Goal: Task Accomplishment & Management: Complete application form

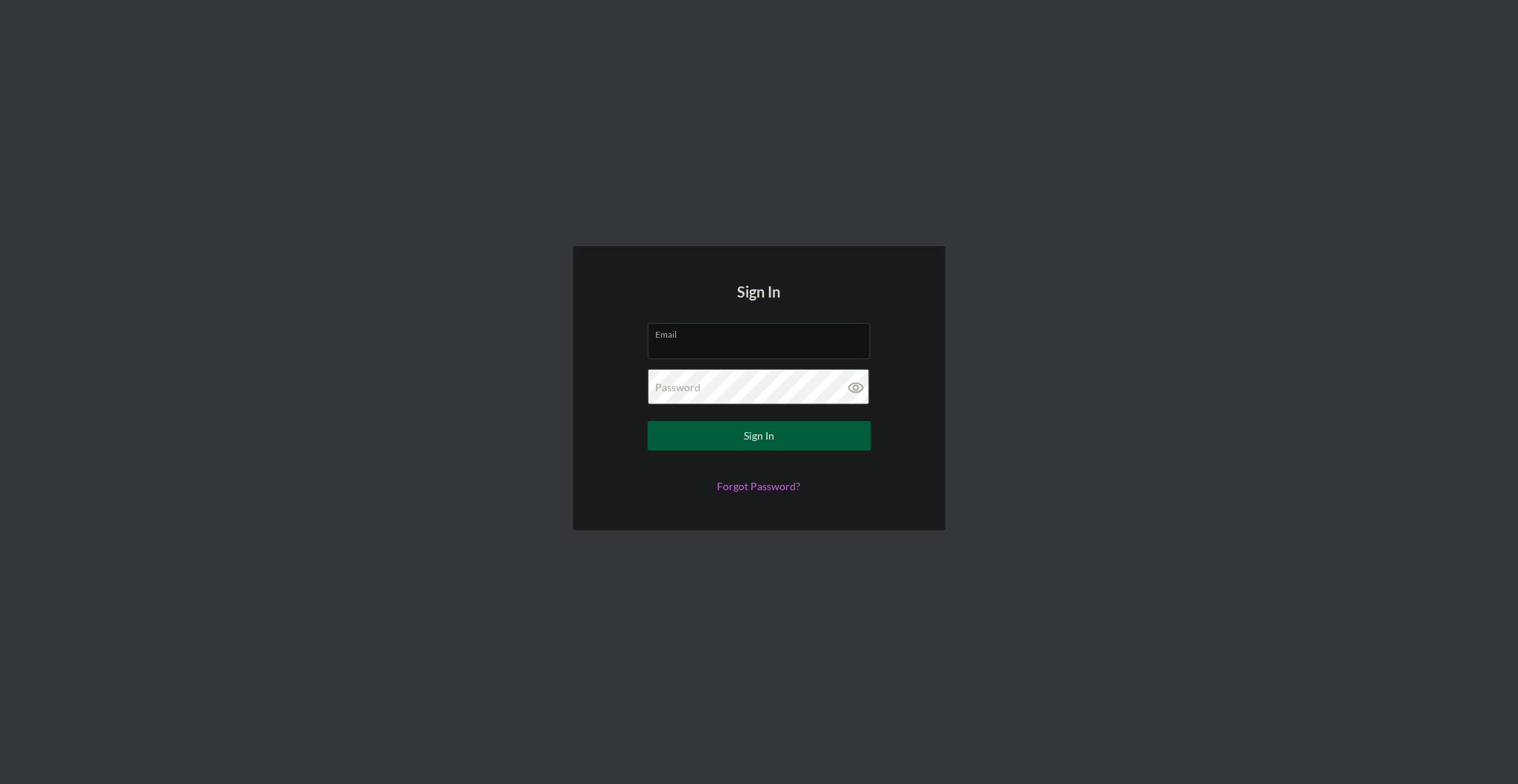
type input "[PERSON_NAME][EMAIL_ADDRESS][PERSON_NAME][DOMAIN_NAME]"
click at [745, 433] on div "Sign In" at bounding box center [758, 436] width 30 height 29
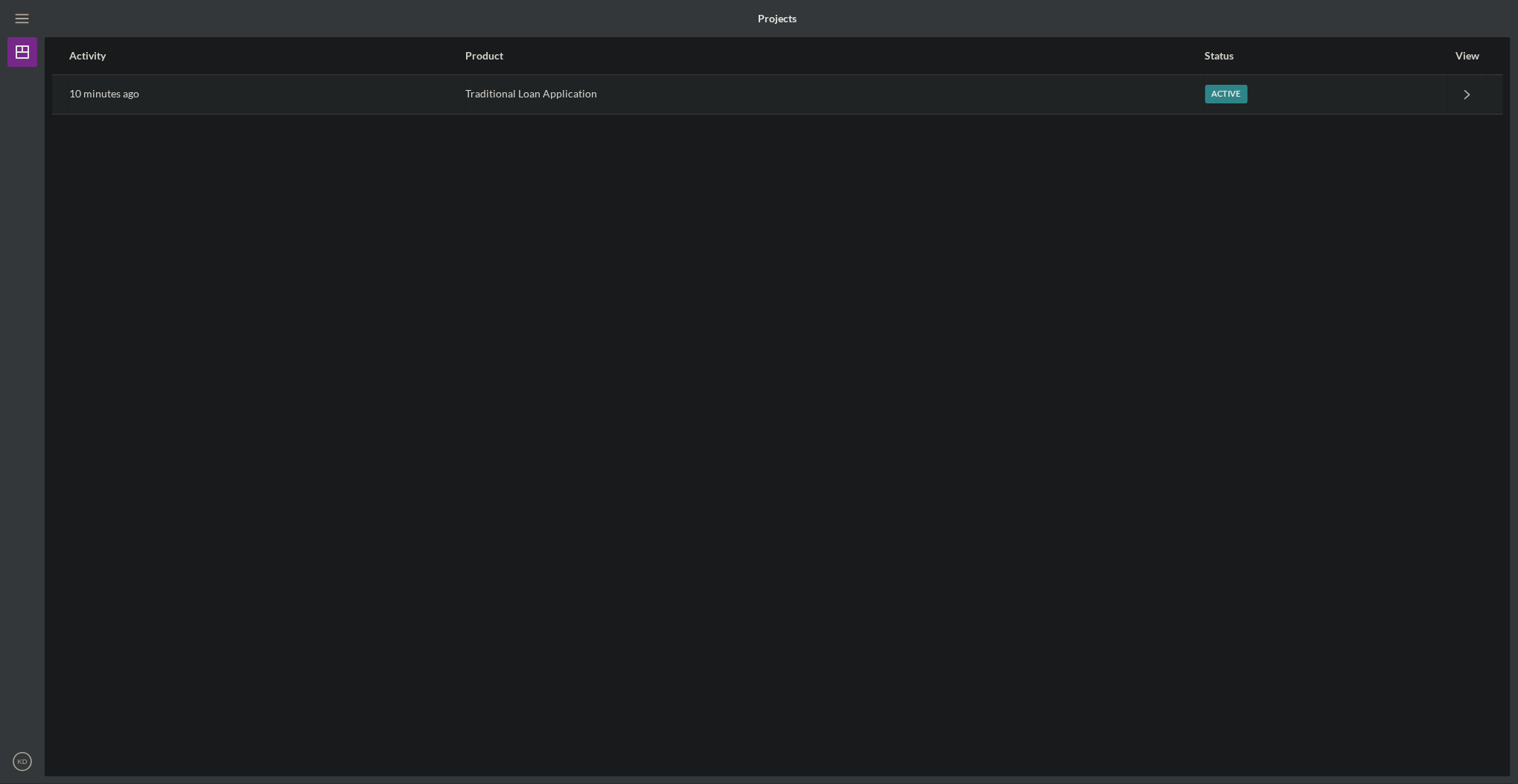
click at [482, 91] on div "Traditional Loan Application" at bounding box center [834, 95] width 738 height 38
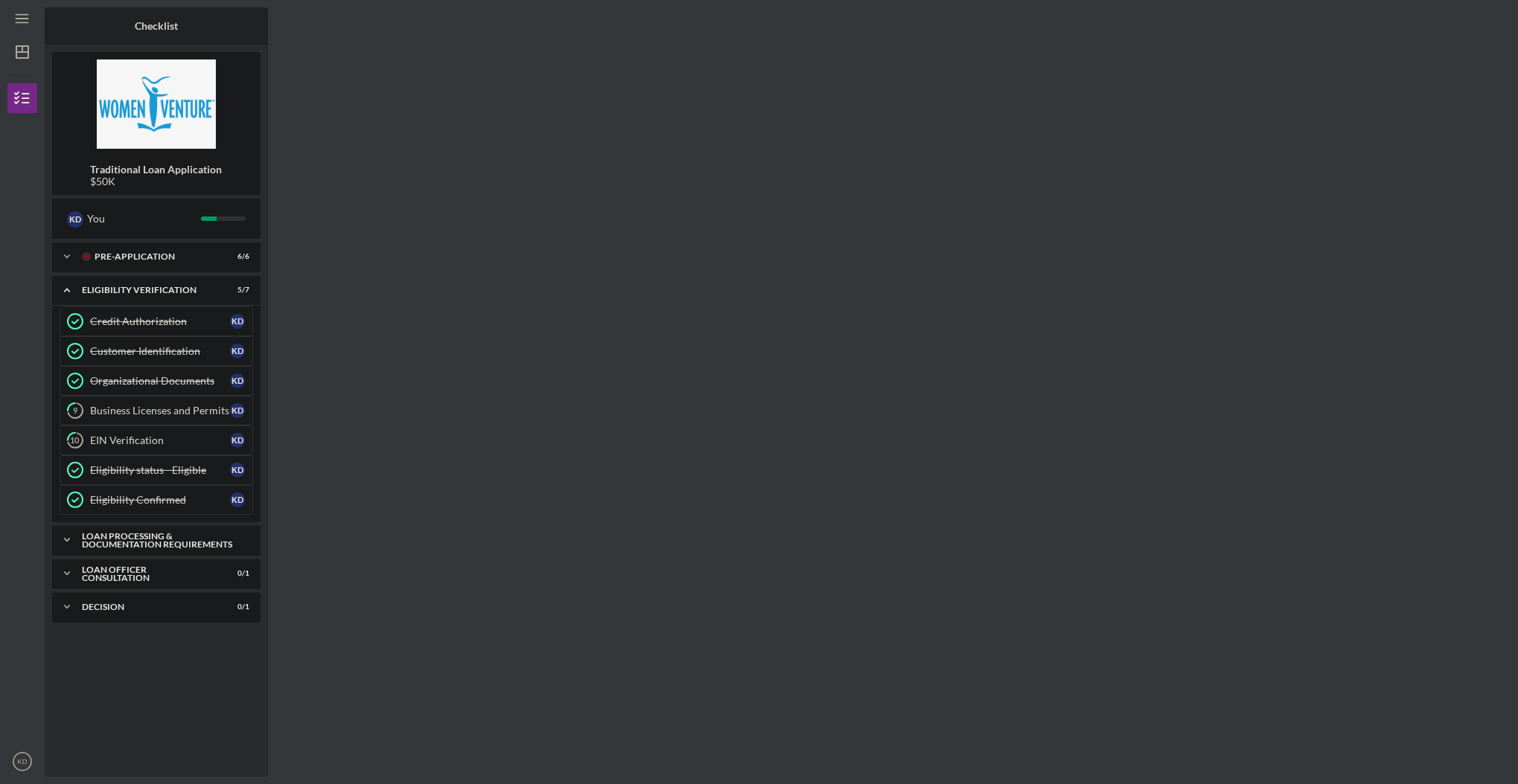
click at [69, 526] on icon "Icon/Expander" at bounding box center [67, 540] width 29 height 29
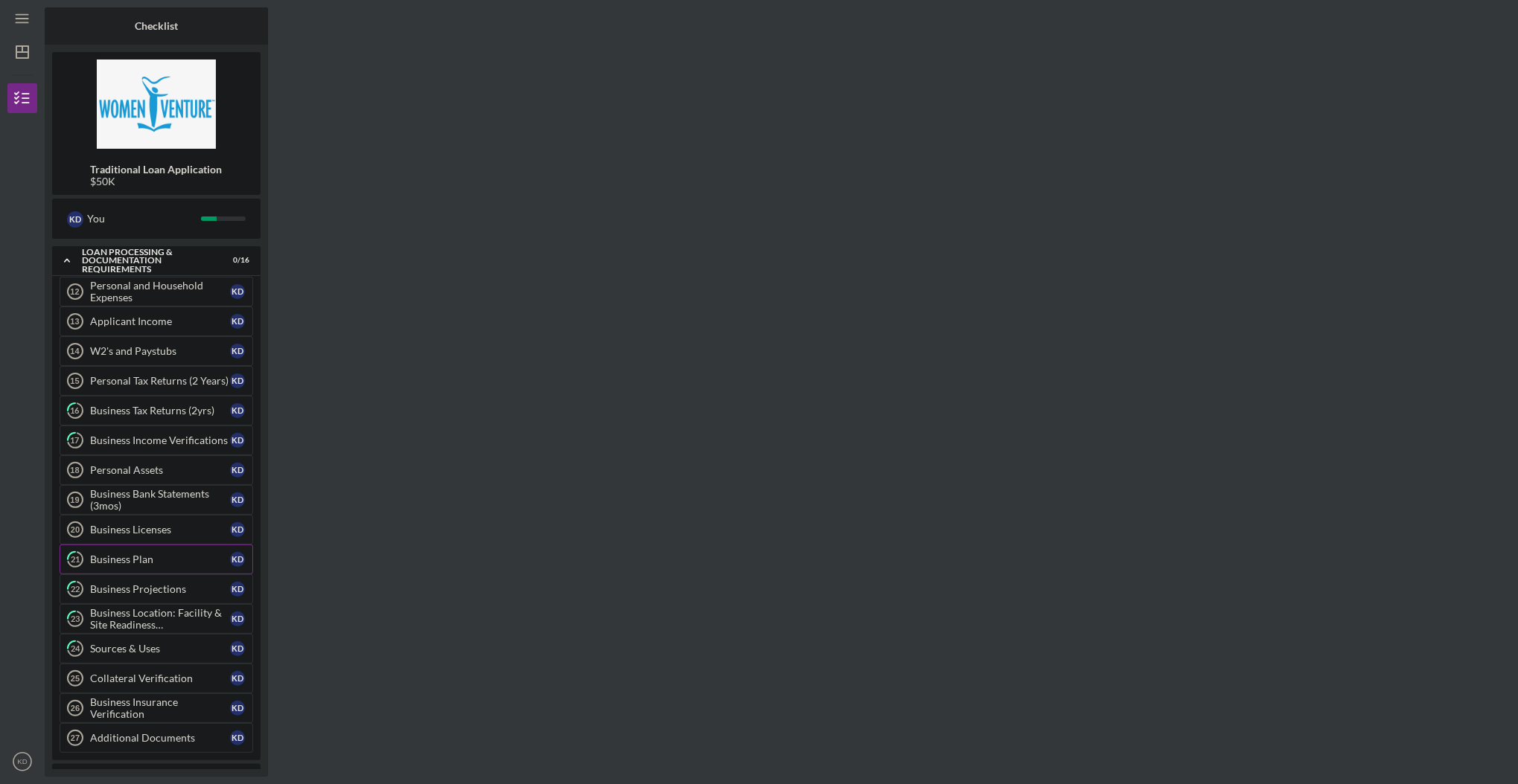
scroll to position [329, 0]
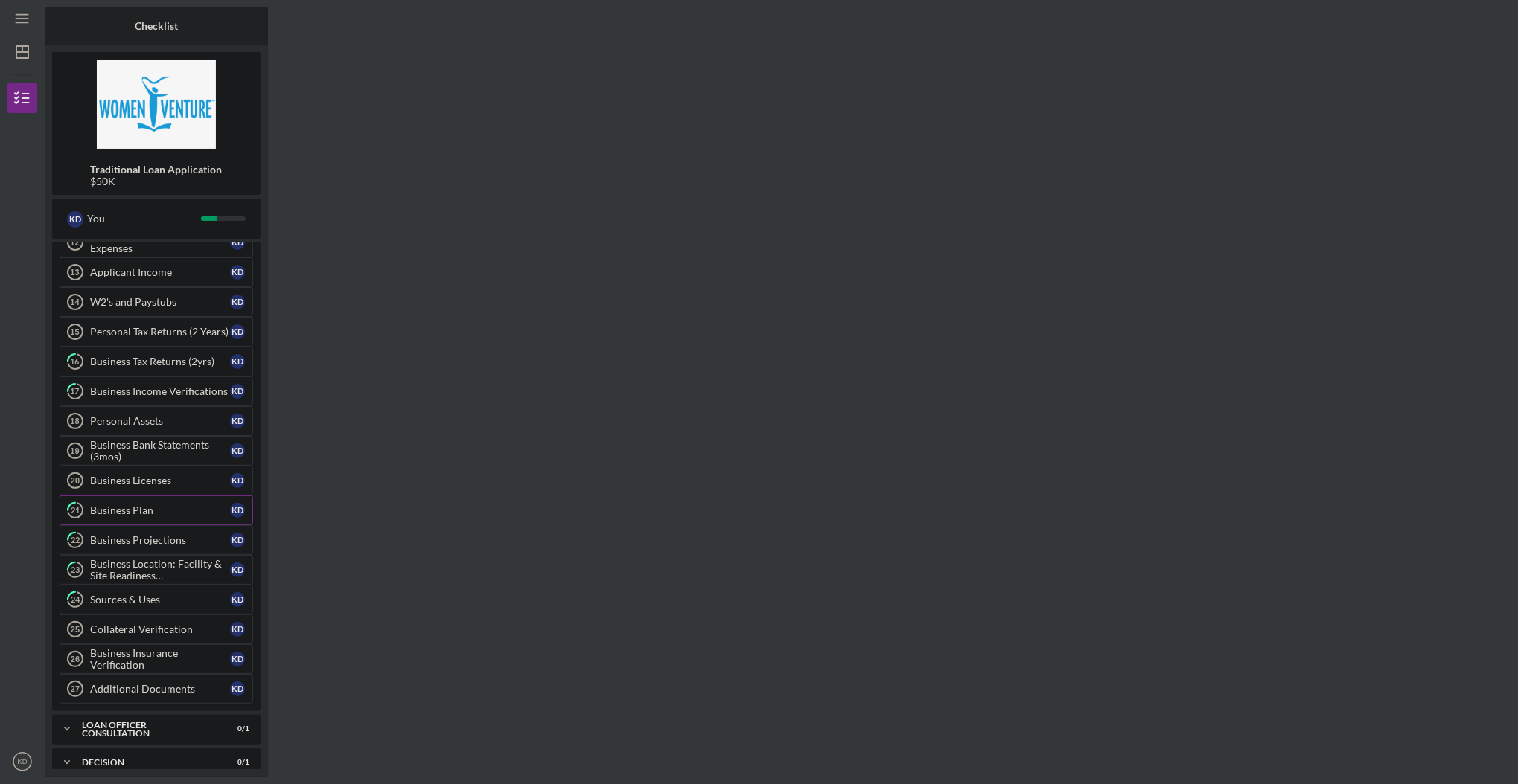
click at [114, 505] on div "Business Plan" at bounding box center [159, 510] width 140 height 12
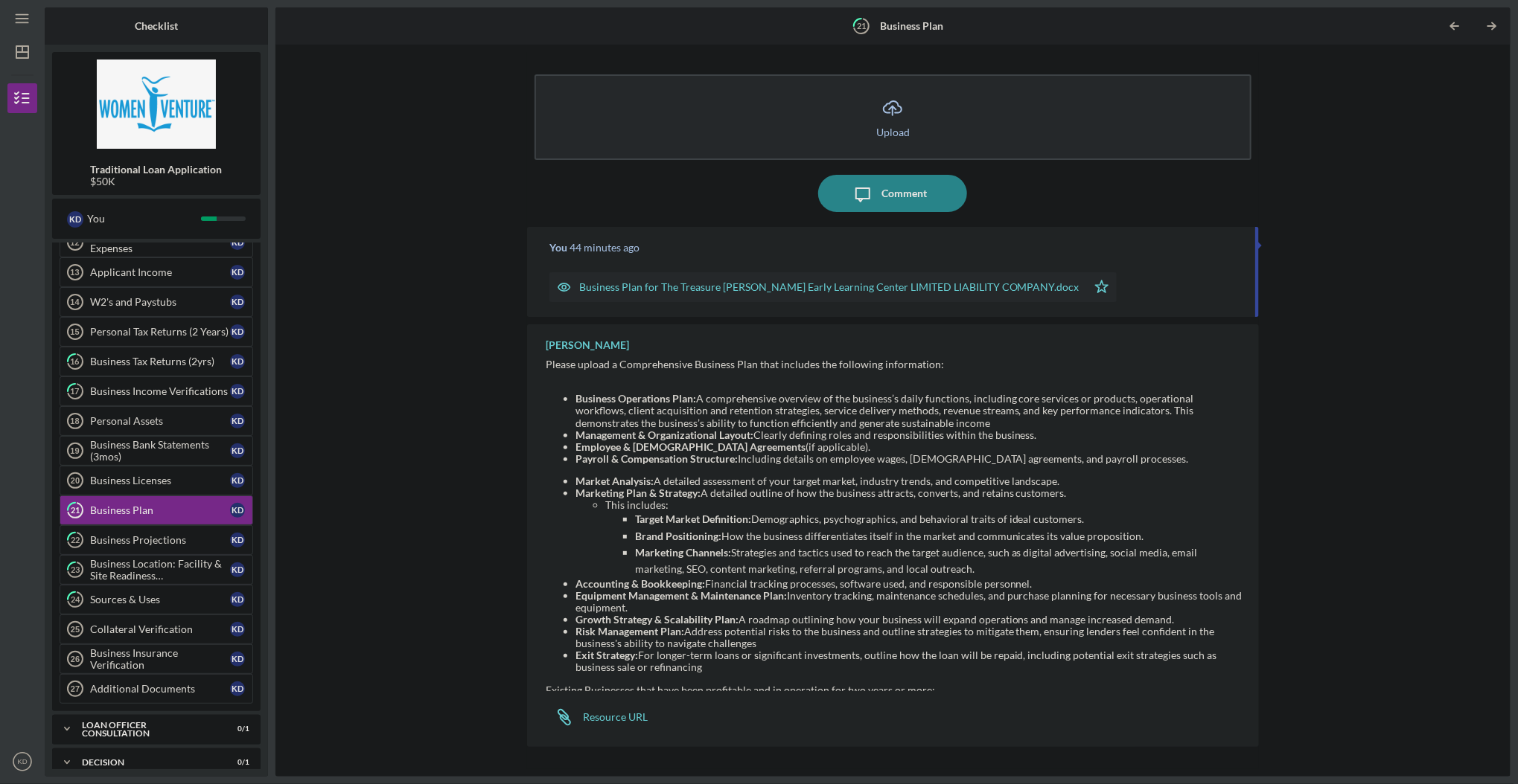
click at [895, 112] on icon "Icon/Upload" at bounding box center [893, 108] width 38 height 38
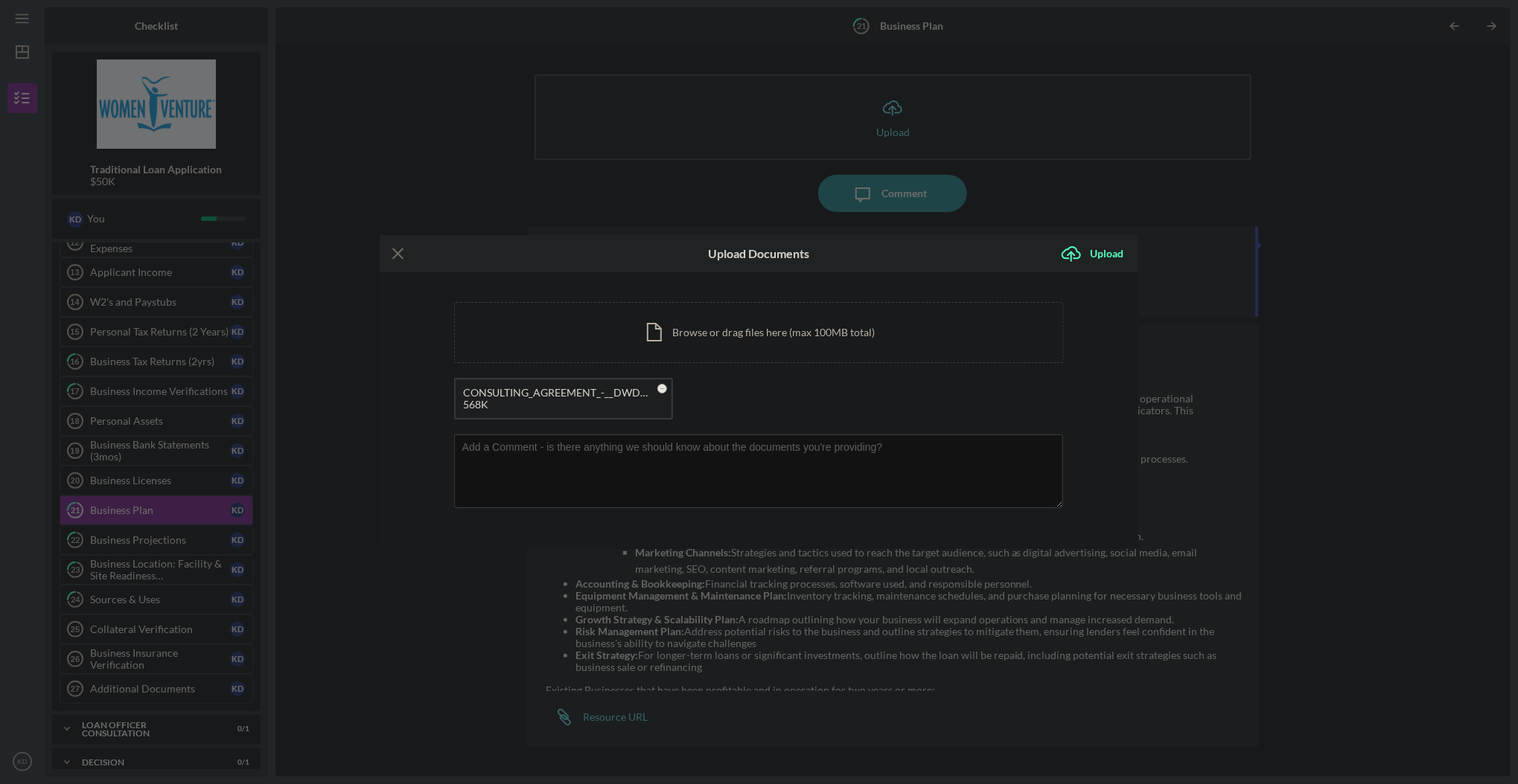
click at [396, 252] on icon "Icon/Menu Close" at bounding box center [399, 254] width 38 height 38
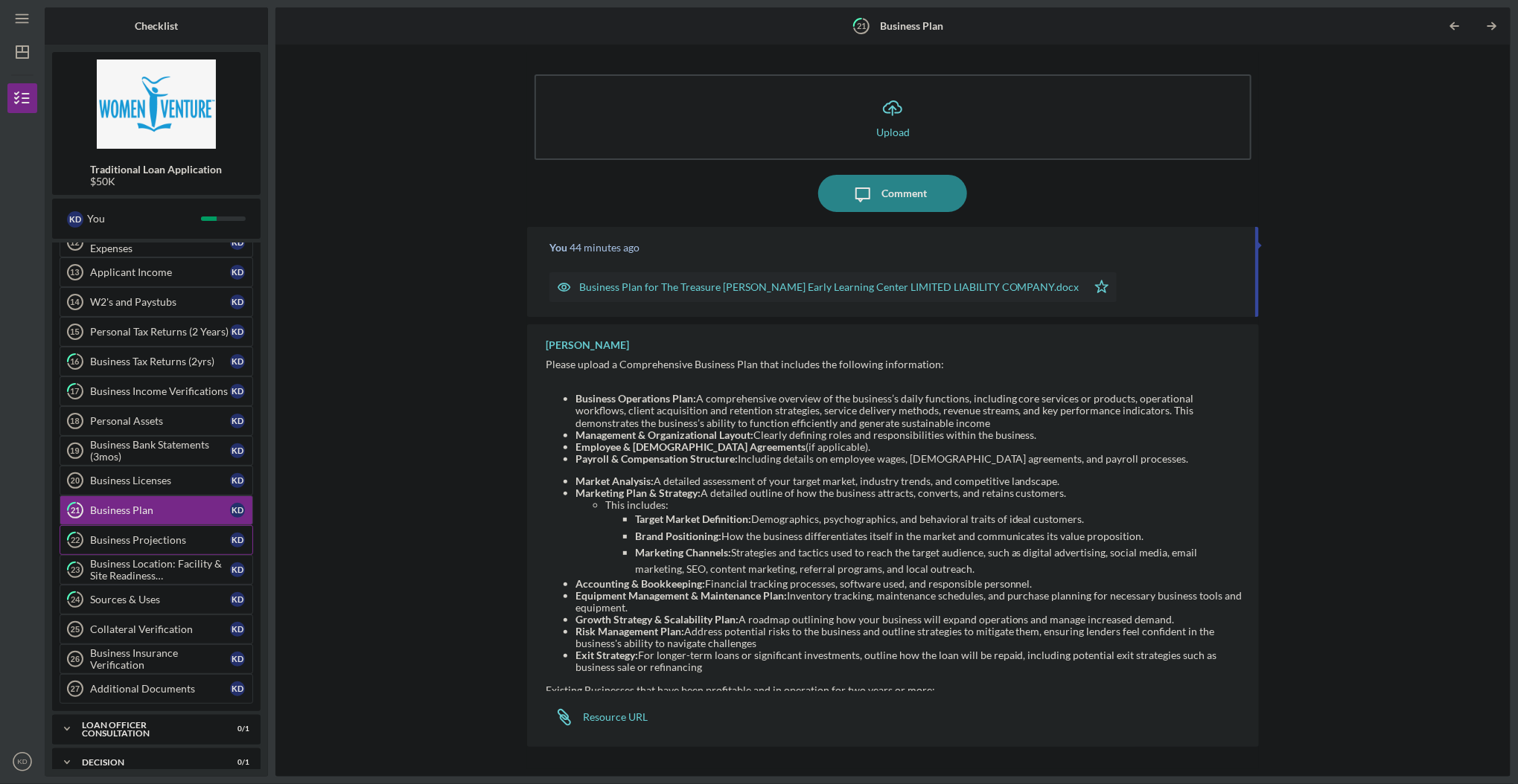
click at [151, 534] on div "Business Projections" at bounding box center [159, 540] width 140 height 12
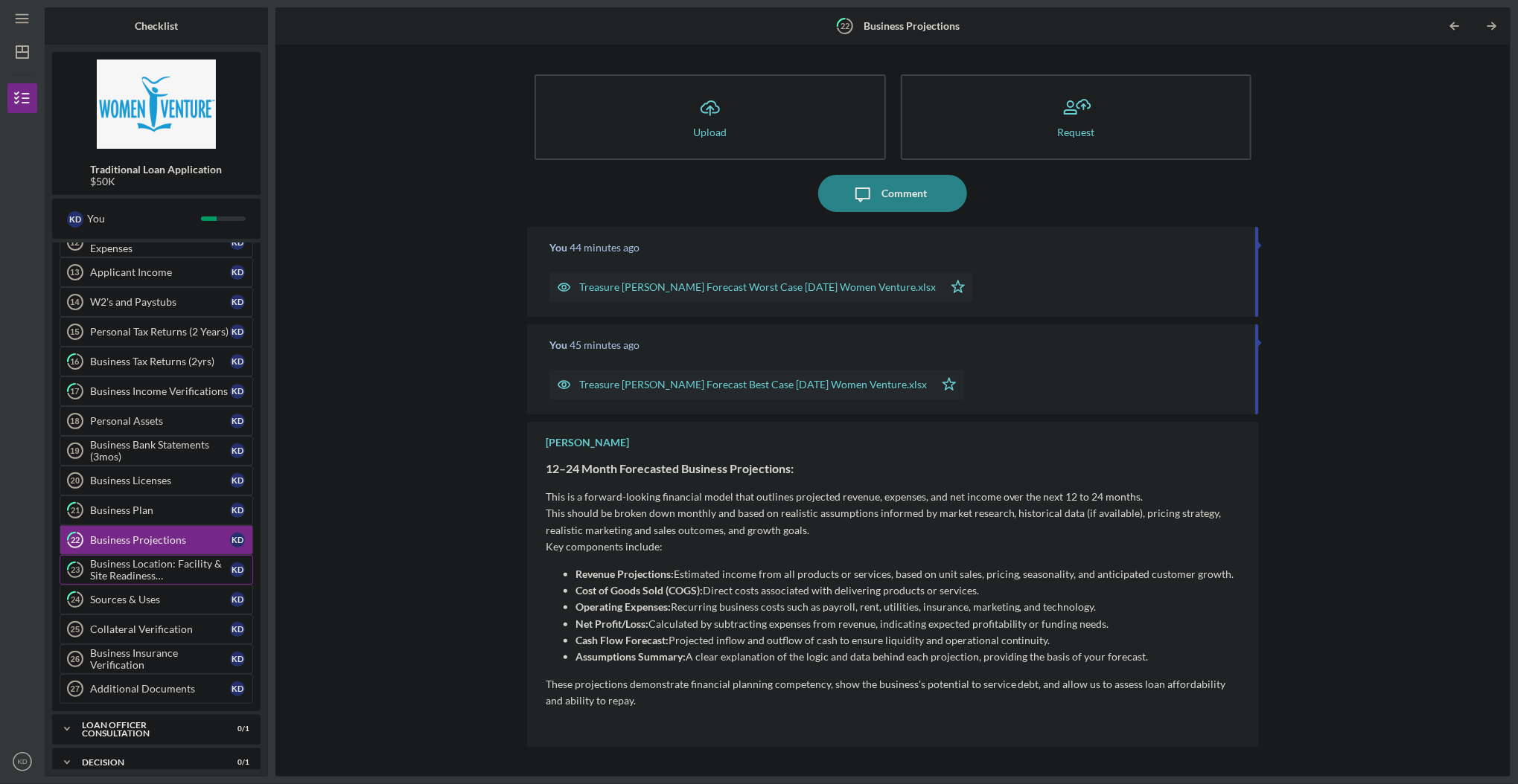
click at [142, 558] on div "Business Location: Facility & Site Readiness Documentation" at bounding box center [159, 569] width 140 height 24
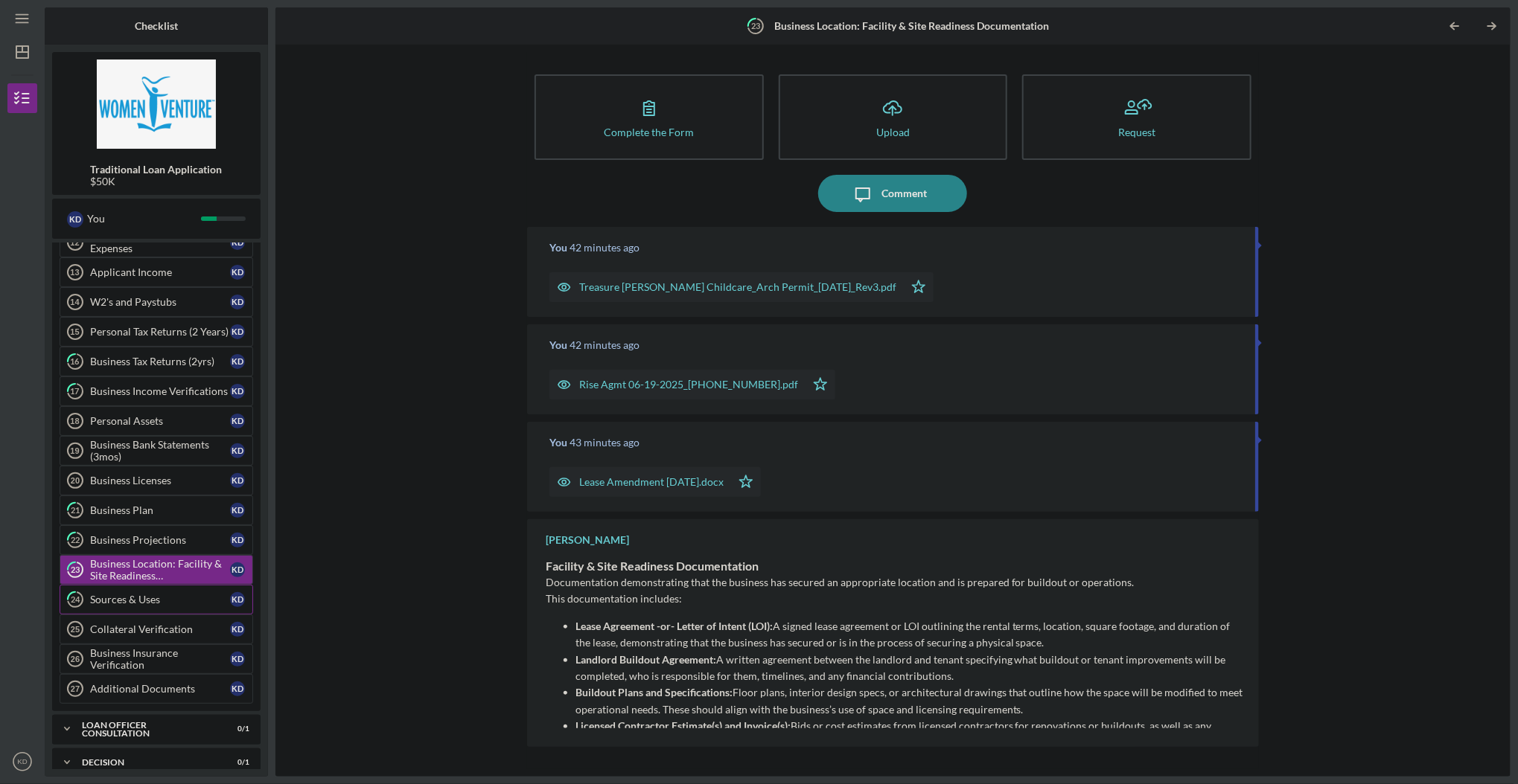
click at [125, 594] on div "Sources & Uses" at bounding box center [159, 599] width 140 height 12
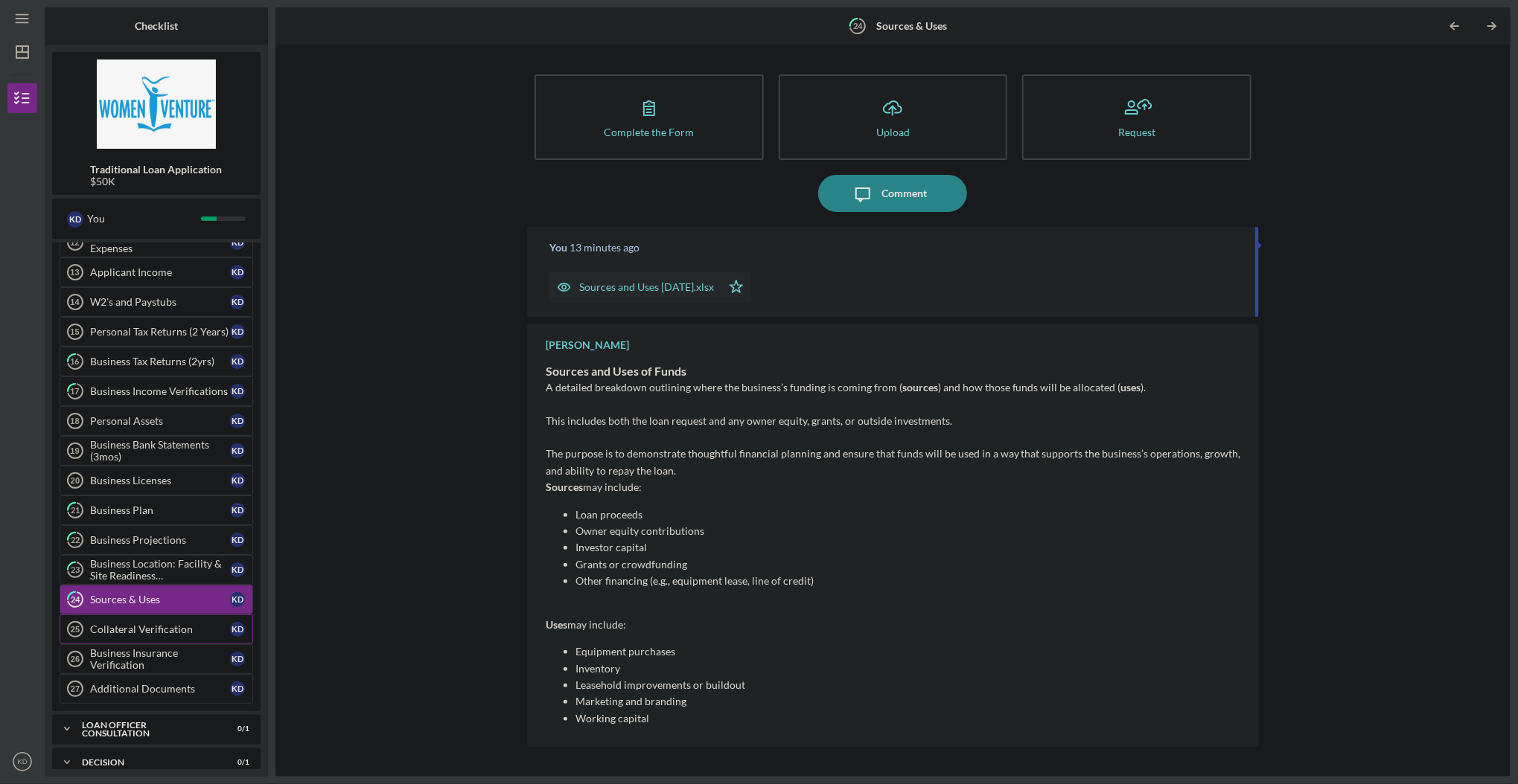
click at [122, 624] on div "Collateral Verification" at bounding box center [159, 630] width 140 height 12
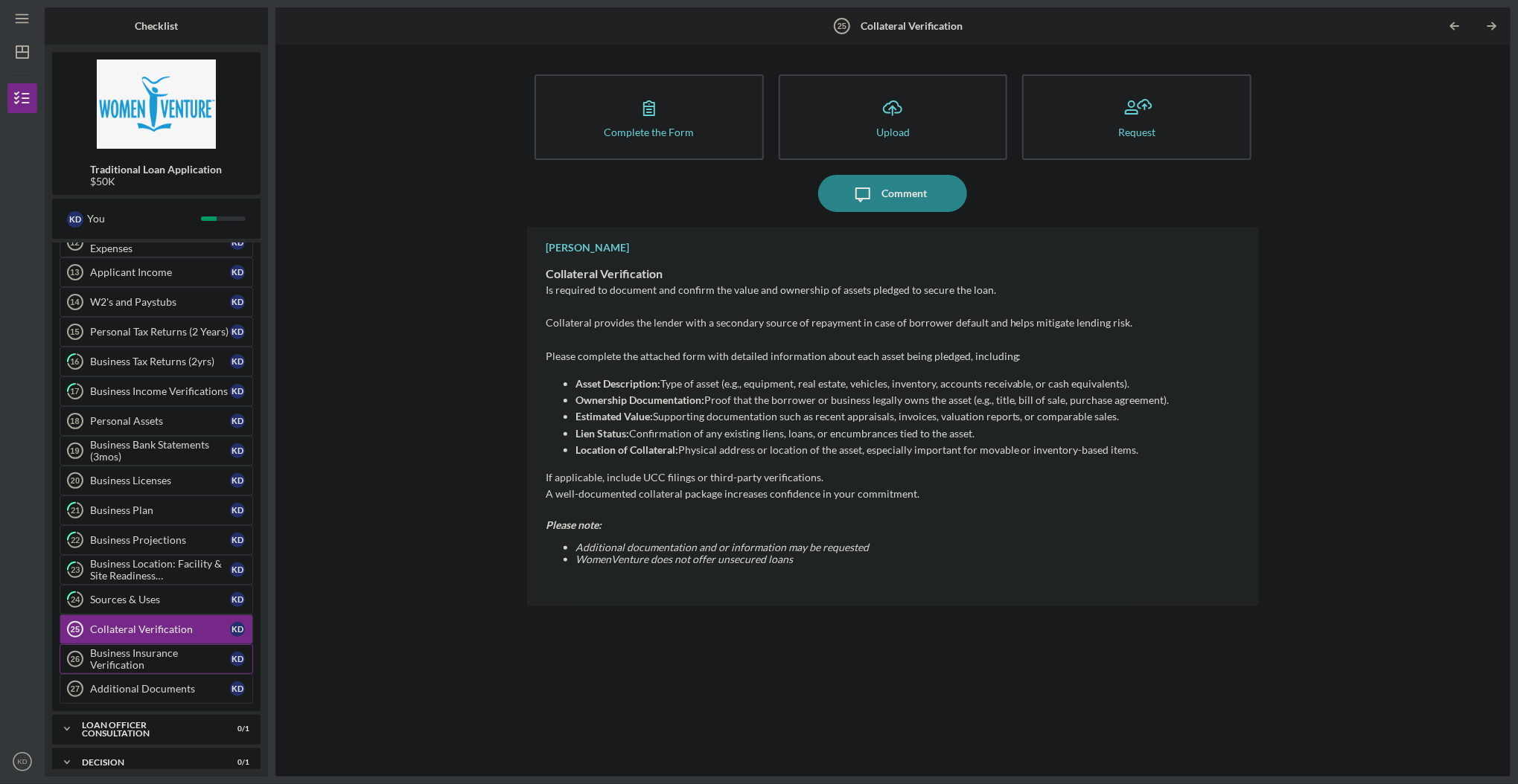
click at [129, 648] on div "Business Insurance Verification" at bounding box center [159, 659] width 140 height 24
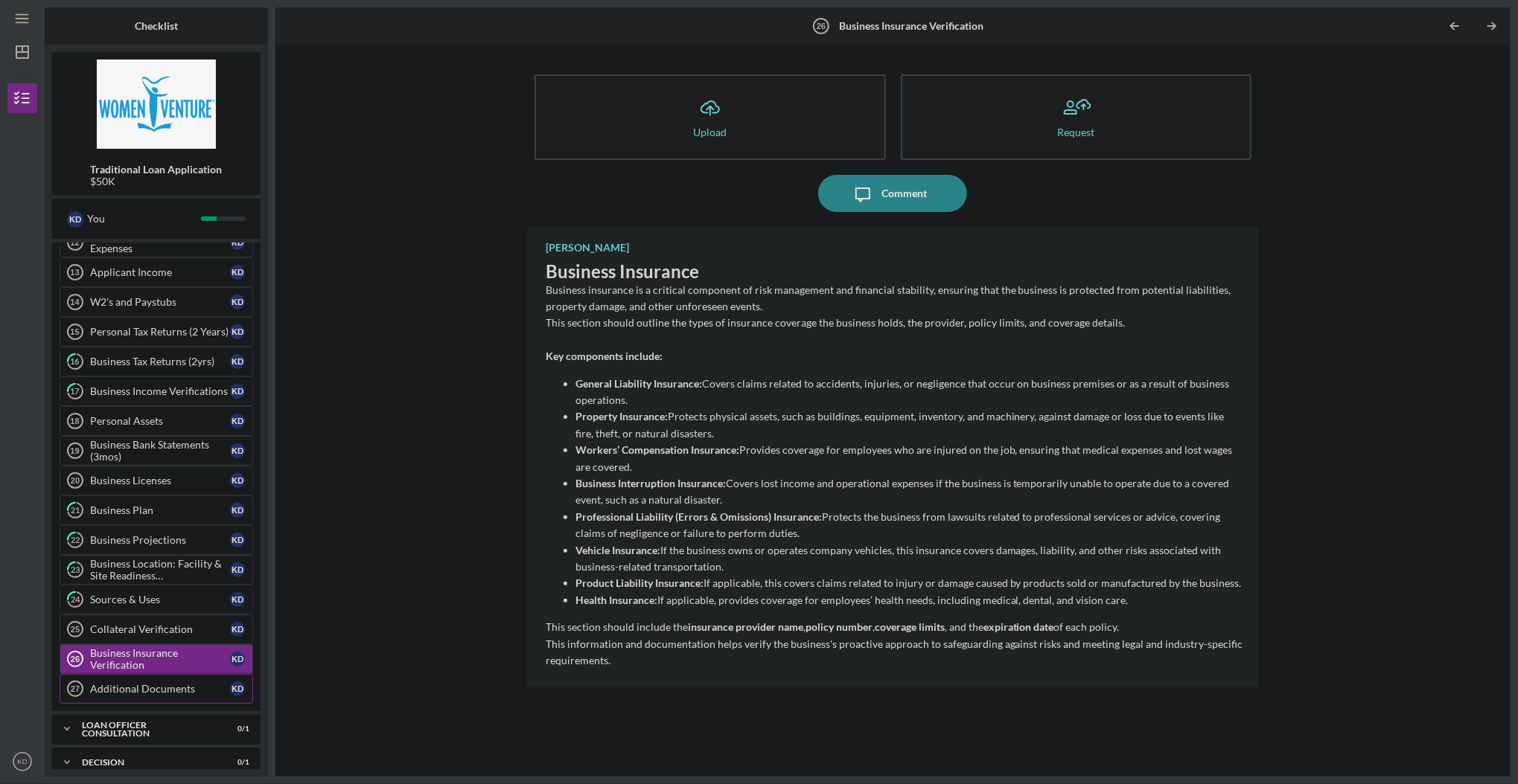
click at [168, 683] on div "Additional Documents" at bounding box center [159, 688] width 140 height 12
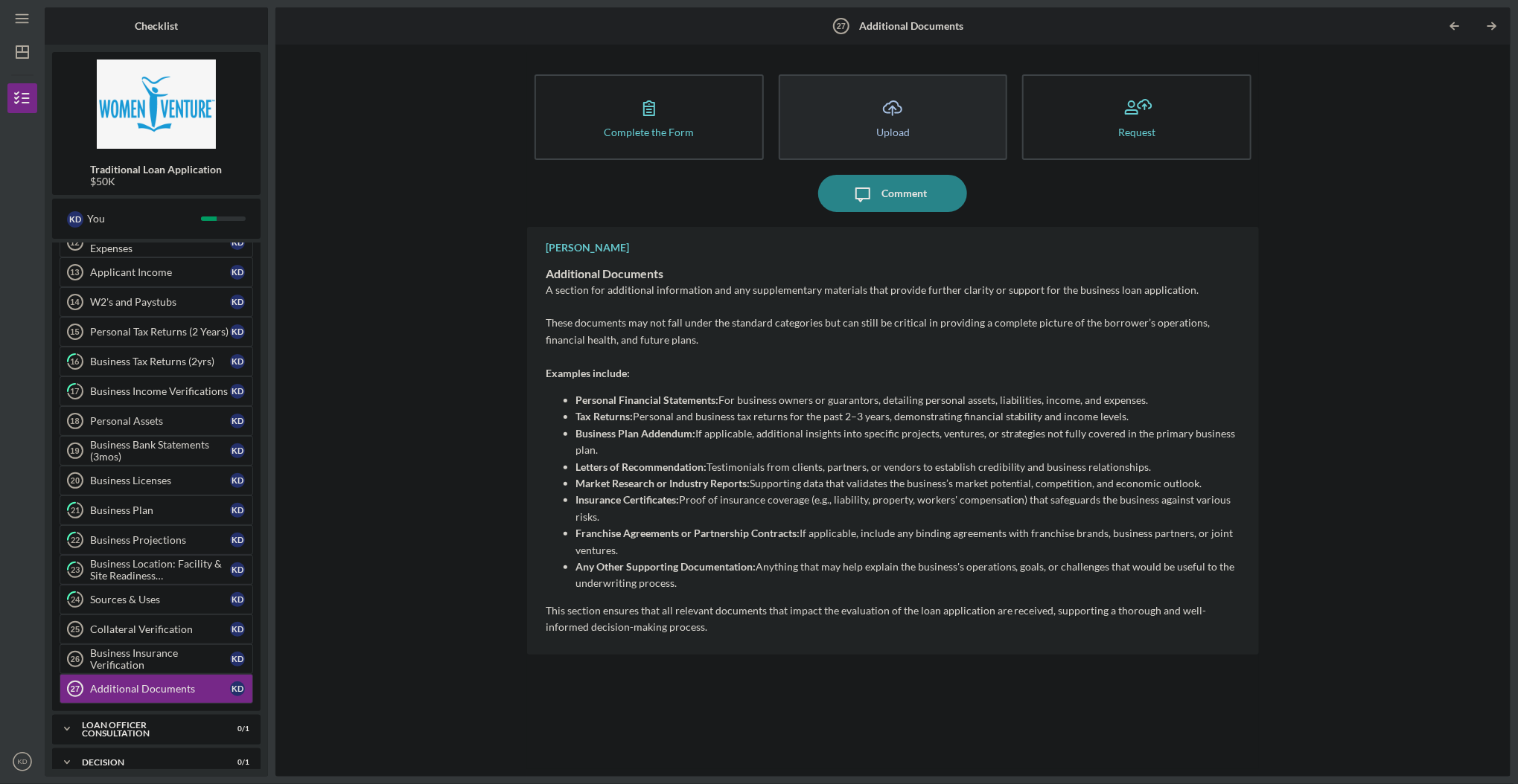
click at [881, 104] on icon "Icon/Upload" at bounding box center [893, 108] width 38 height 38
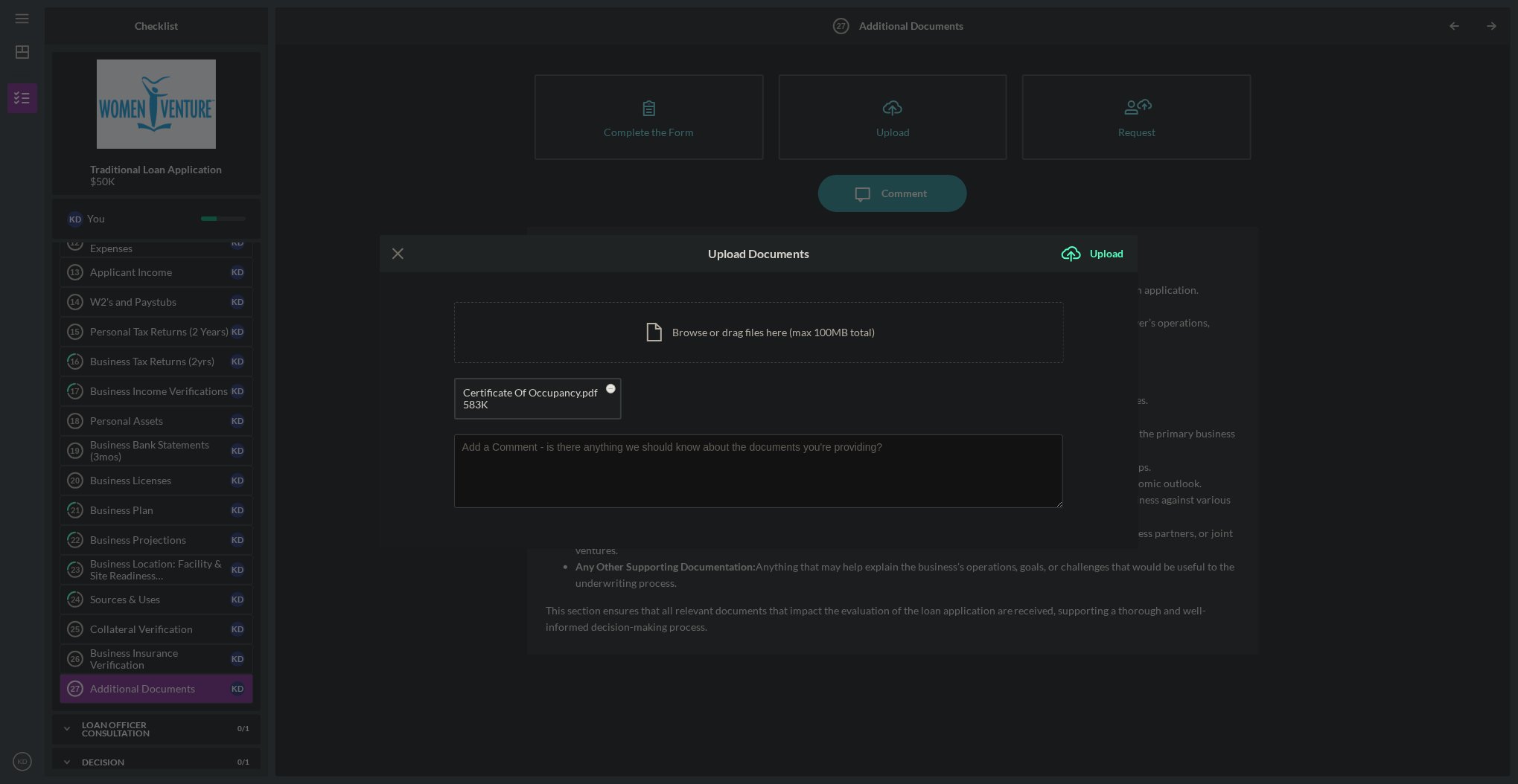
click at [401, 252] on icon "Icon/Menu Close" at bounding box center [399, 254] width 38 height 38
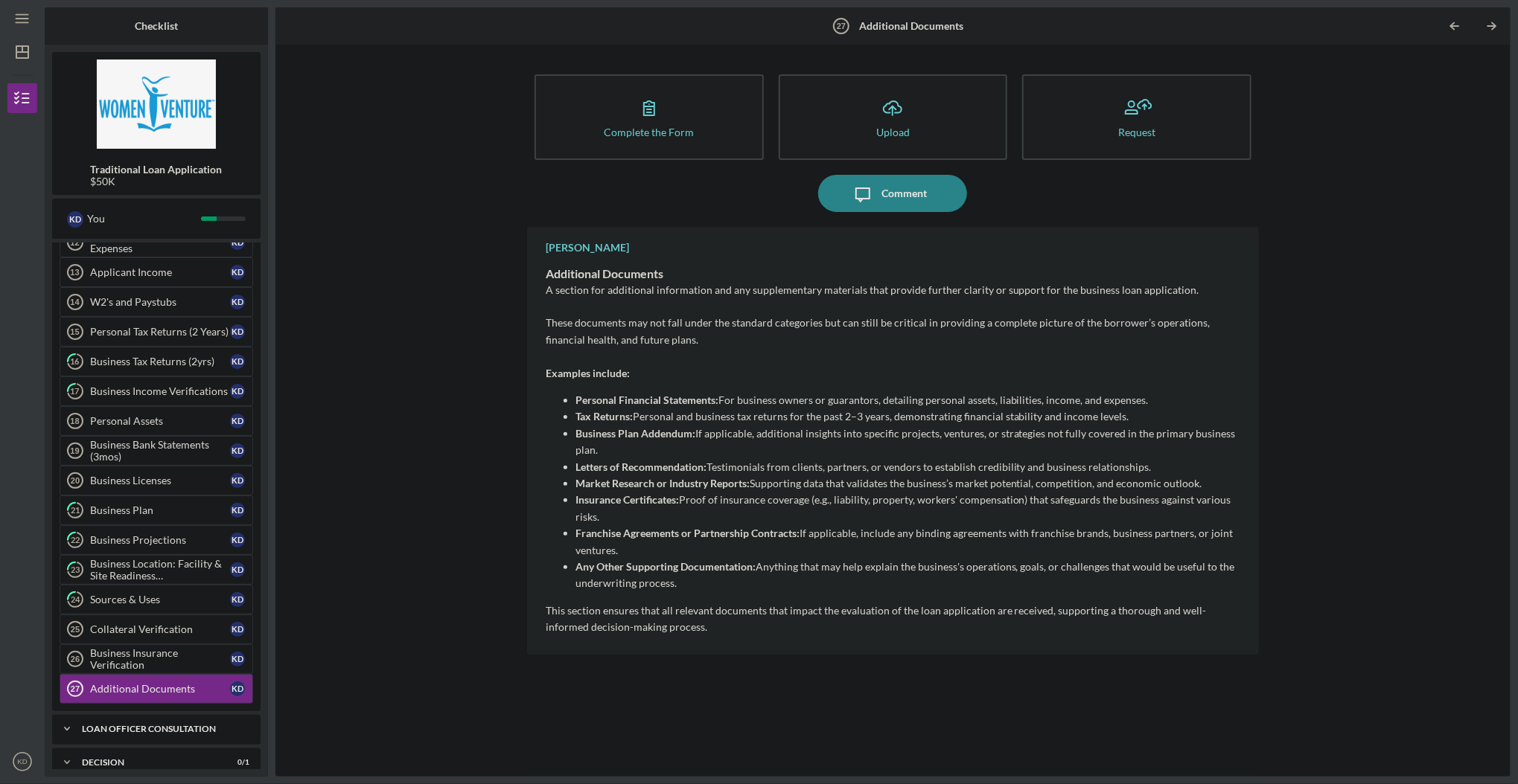
click at [114, 724] on div "Loan Officer Consultation" at bounding box center [162, 728] width 160 height 9
click at [72, 715] on icon "Icon/Expander" at bounding box center [67, 729] width 29 height 29
